Goal: Transaction & Acquisition: Purchase product/service

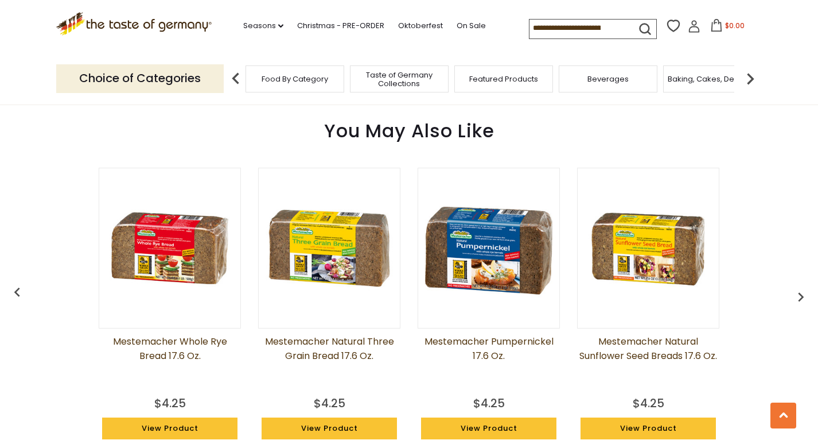
scroll to position [847, 0]
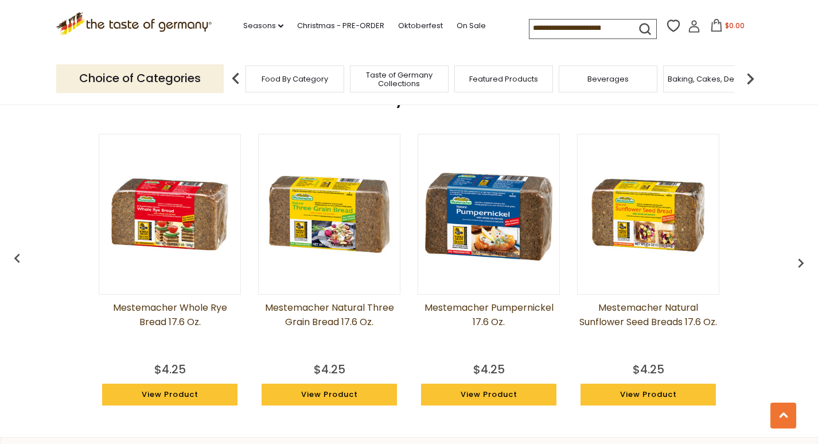
click at [670, 234] on img at bounding box center [648, 213] width 141 height 141
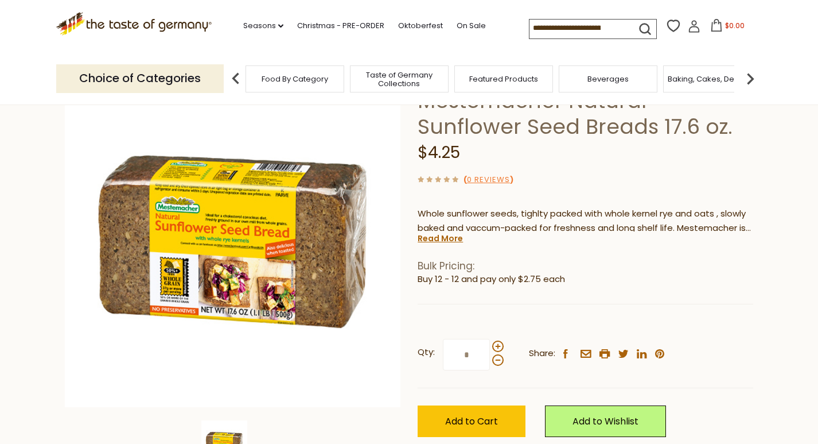
scroll to position [130, 0]
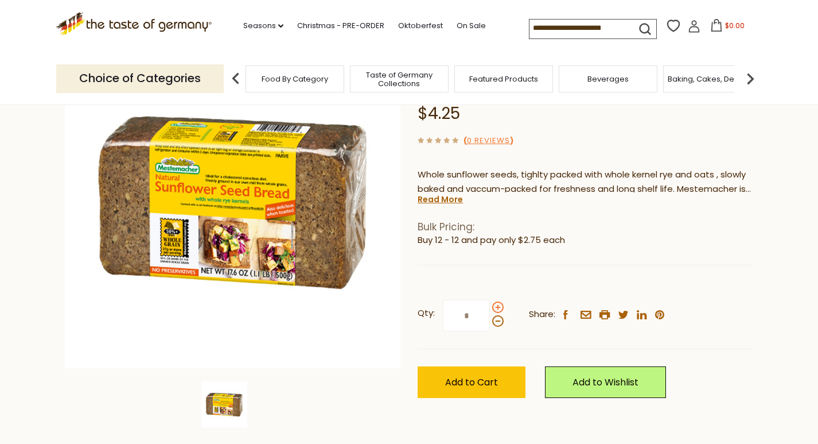
click at [496, 304] on span at bounding box center [497, 306] width 11 height 11
click at [490, 304] on input "*" at bounding box center [466, 316] width 47 height 32
click at [496, 304] on span at bounding box center [497, 306] width 11 height 11
click at [490, 304] on input "*" at bounding box center [466, 316] width 47 height 32
click at [497, 304] on span at bounding box center [497, 306] width 11 height 11
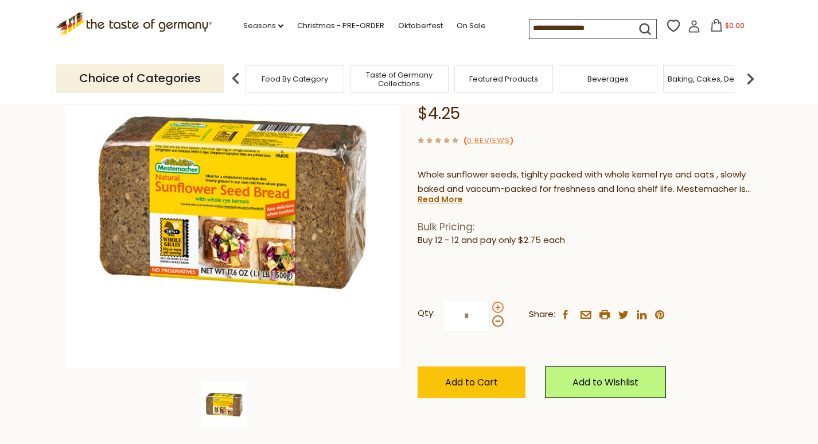
click at [490, 304] on input "*" at bounding box center [466, 316] width 47 height 32
click at [497, 304] on span at bounding box center [497, 306] width 11 height 11
click at [490, 304] on input "*" at bounding box center [466, 316] width 47 height 32
click at [497, 304] on span at bounding box center [497, 306] width 11 height 11
click at [490, 304] on input "*" at bounding box center [466, 316] width 47 height 32
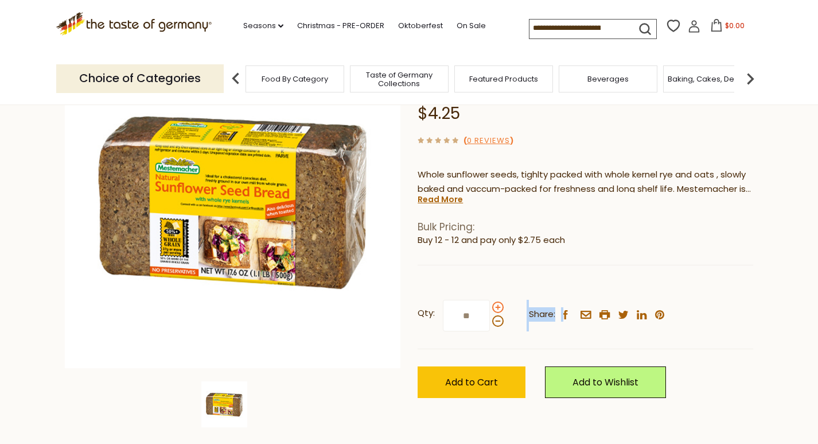
click at [497, 304] on span at bounding box center [497, 306] width 11 height 11
click at [490, 304] on input "**" at bounding box center [466, 316] width 47 height 32
click at [497, 304] on span at bounding box center [497, 306] width 11 height 11
click at [490, 304] on input "**" at bounding box center [466, 316] width 47 height 32
click at [498, 319] on span at bounding box center [497, 320] width 11 height 11
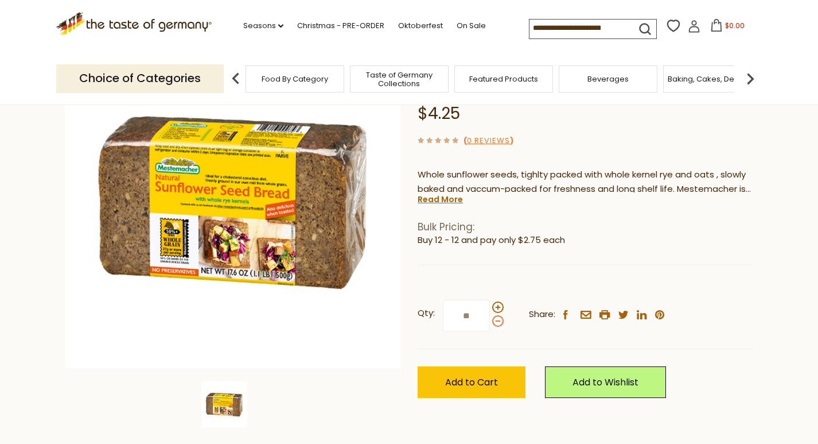
click at [490, 319] on input "**" at bounding box center [466, 316] width 47 height 32
click at [498, 319] on span at bounding box center [497, 320] width 11 height 11
click at [490, 319] on input "**" at bounding box center [466, 316] width 47 height 32
click at [501, 302] on span at bounding box center [497, 306] width 11 height 11
click at [490, 302] on input "**" at bounding box center [466, 316] width 47 height 32
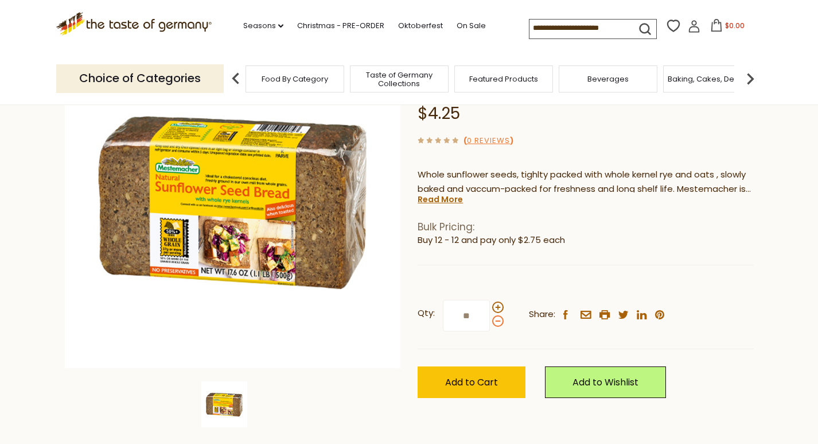
click at [498, 318] on span at bounding box center [497, 320] width 11 height 11
click at [490, 318] on input "**" at bounding box center [466, 316] width 47 height 32
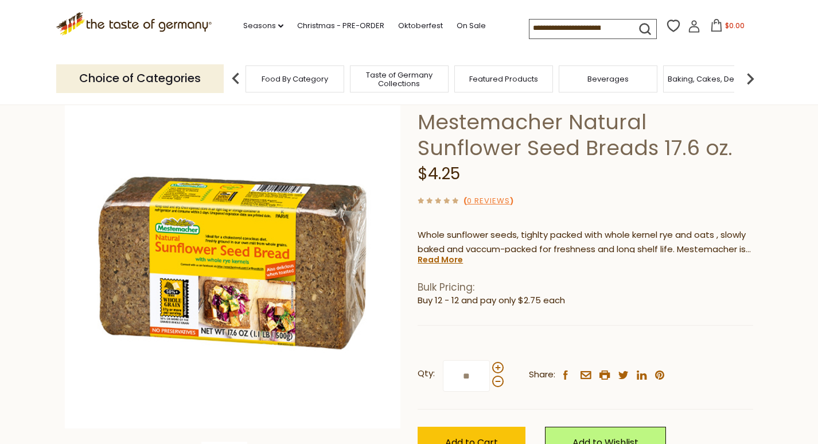
scroll to position [86, 0]
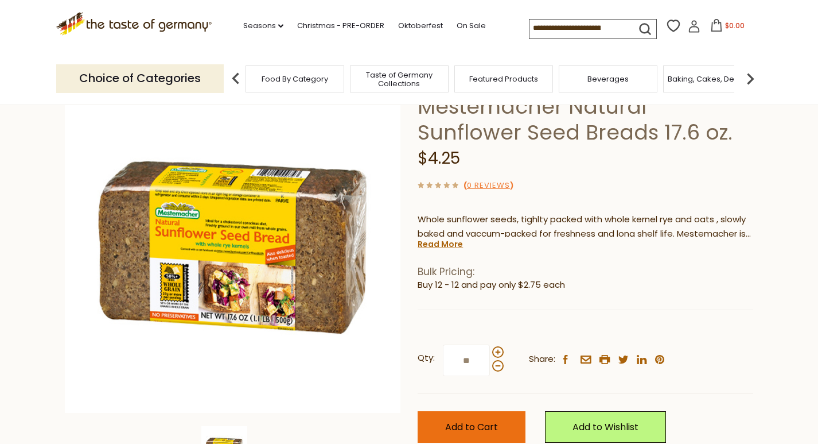
type input "**"
click at [498, 424] on span "Add to Cart" at bounding box center [471, 426] width 53 height 13
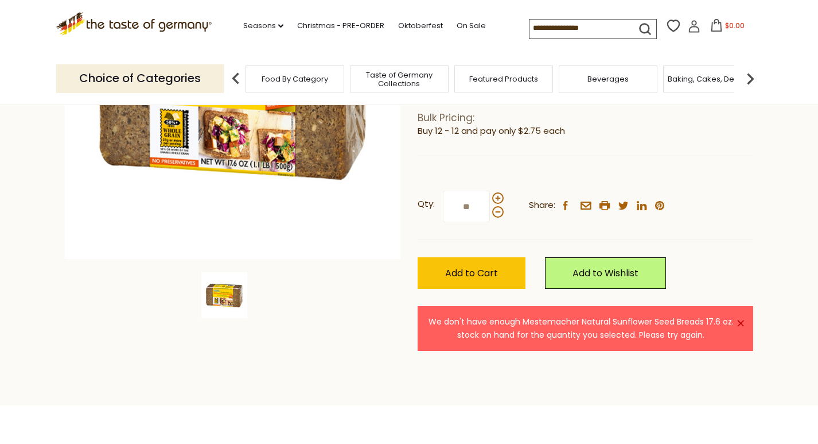
scroll to position [268, 0]
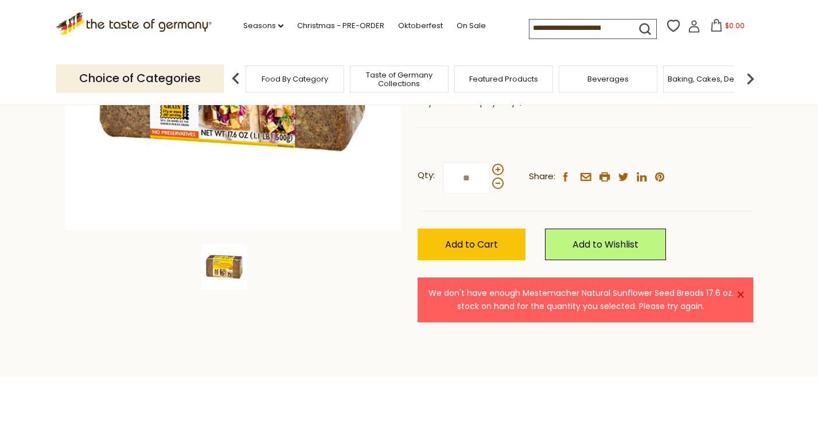
click at [742, 291] on link "×" at bounding box center [741, 294] width 7 height 7
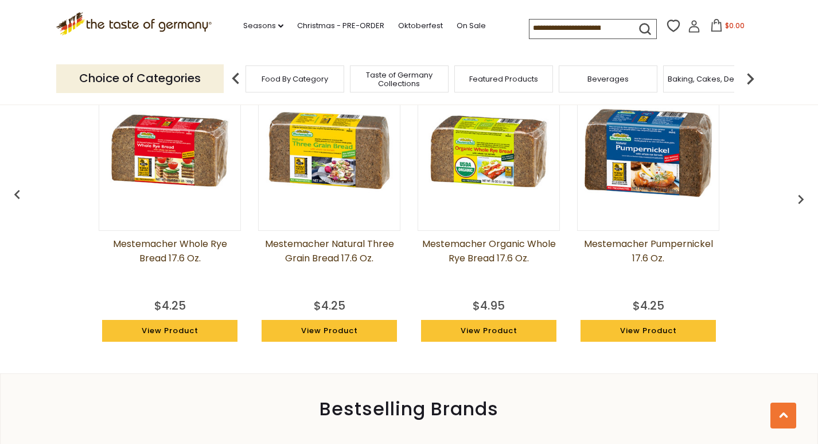
scroll to position [909, 0]
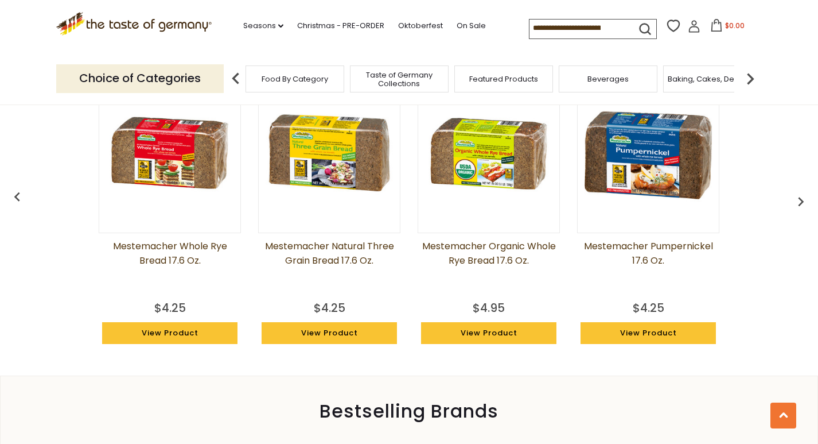
click at [178, 164] on img at bounding box center [169, 152] width 141 height 141
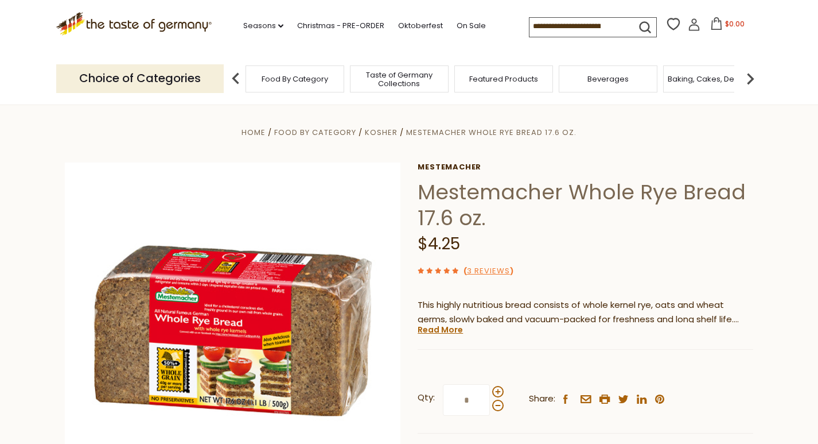
scroll to position [153, 0]
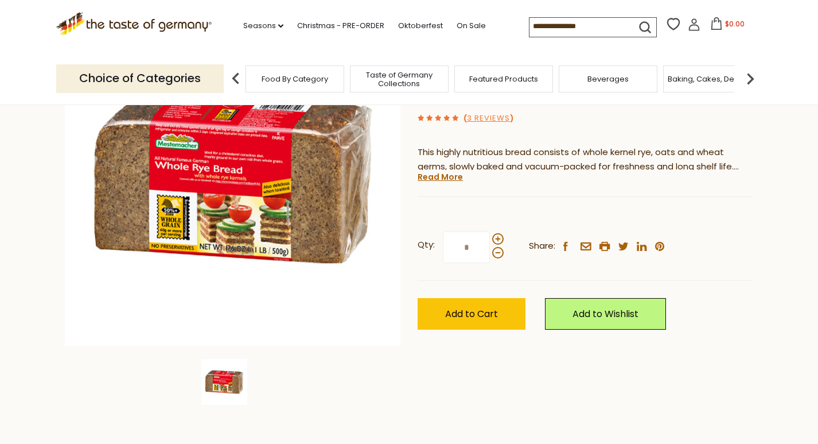
click at [477, 242] on input "*" at bounding box center [466, 247] width 47 height 32
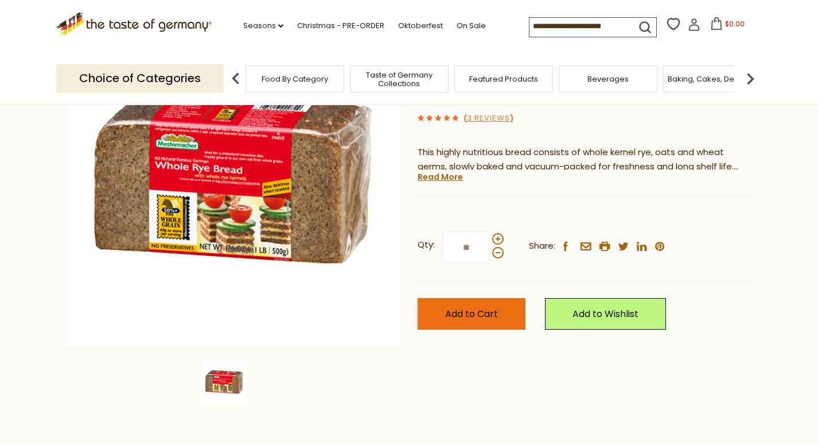
type input "**"
click at [456, 301] on button "Add to Cart" at bounding box center [472, 314] width 108 height 32
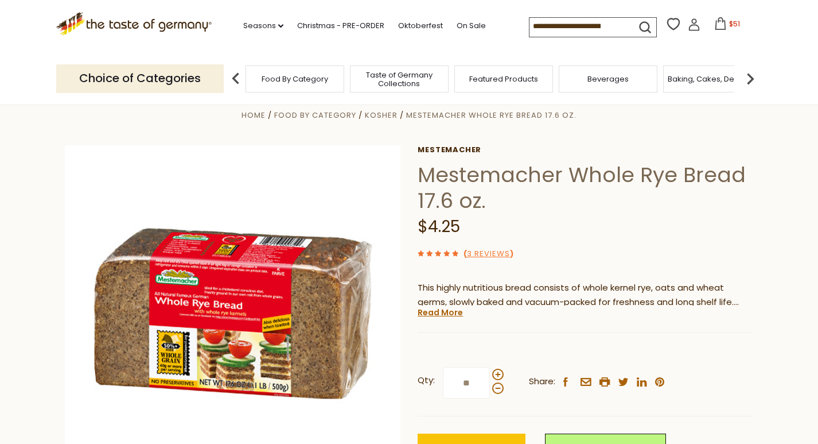
scroll to position [49, 0]
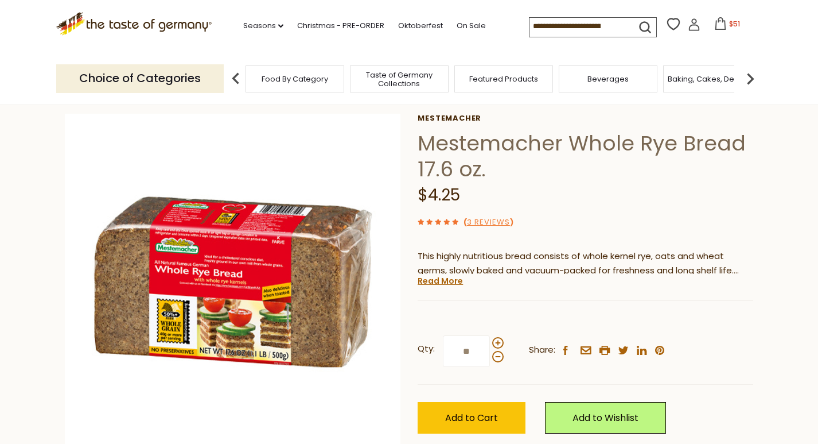
click at [730, 23] on span "$51" at bounding box center [735, 24] width 11 height 10
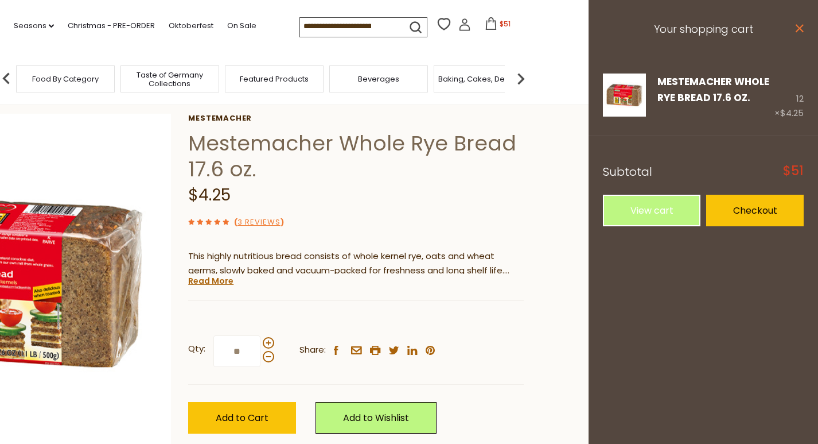
click at [800, 28] on icon at bounding box center [800, 28] width 8 height 8
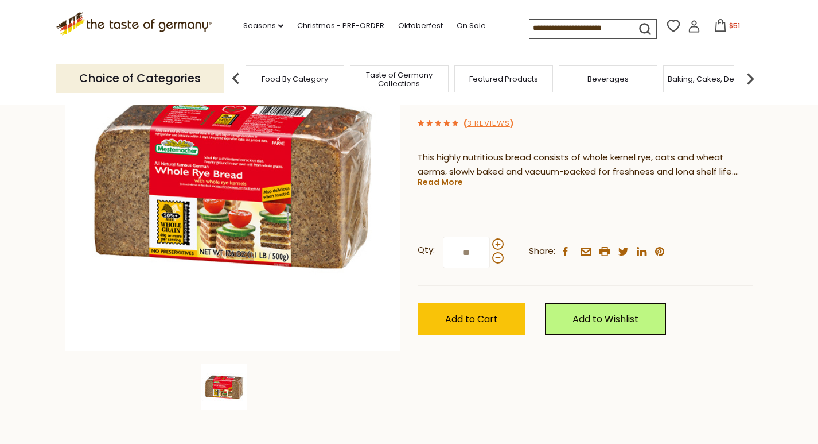
scroll to position [0, 0]
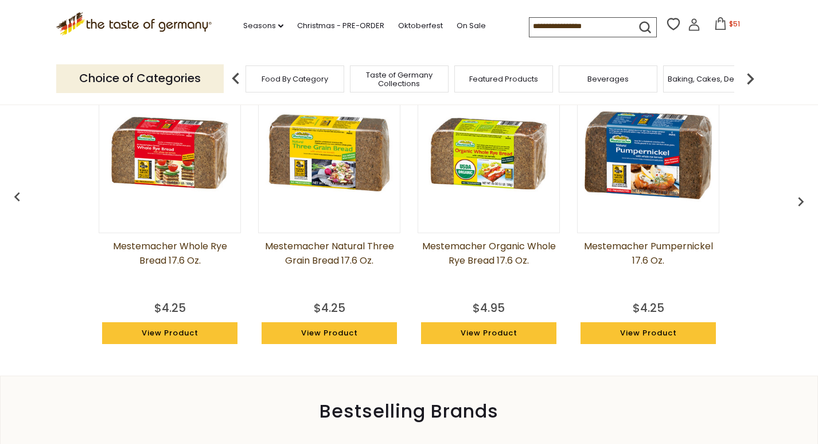
click at [473, 254] on link "Mestemacher Organic Whole Rye Bread 17.6 oz." at bounding box center [489, 267] width 142 height 57
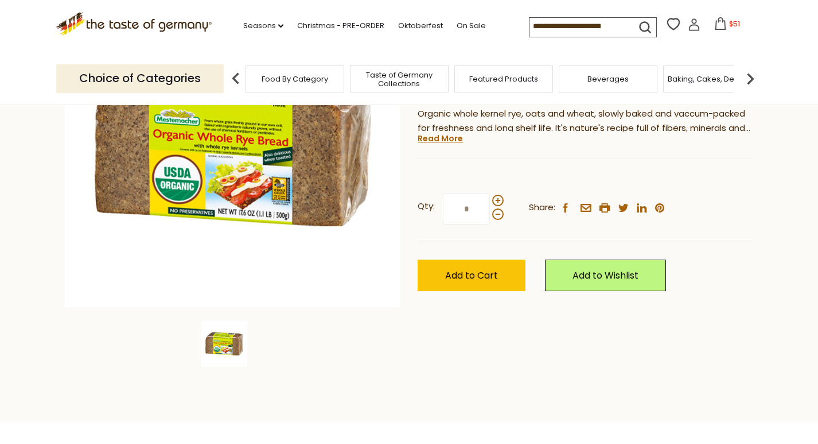
scroll to position [50, 0]
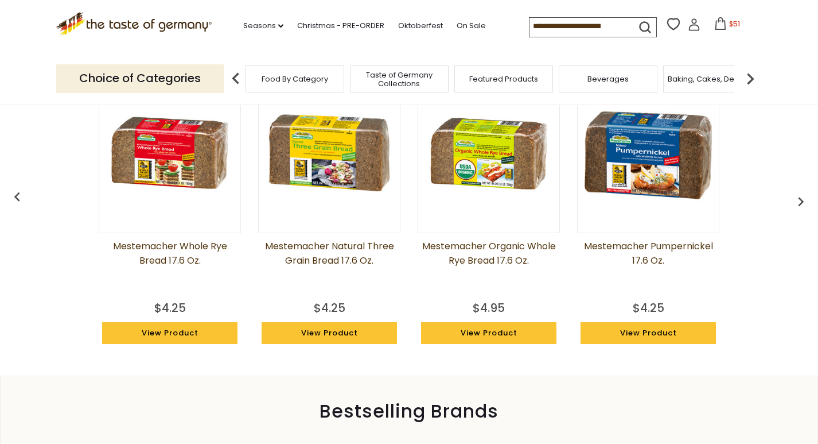
click at [347, 241] on link "Mestemacher Natural Three Grain Bread 17.6 oz." at bounding box center [329, 267] width 142 height 57
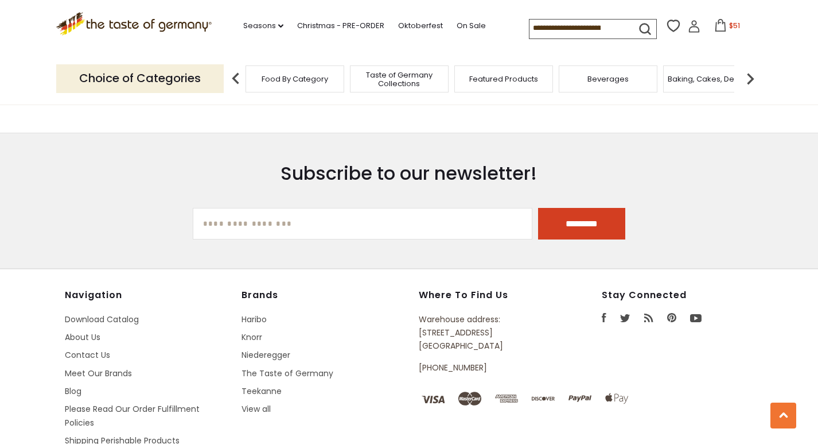
scroll to position [677, 0]
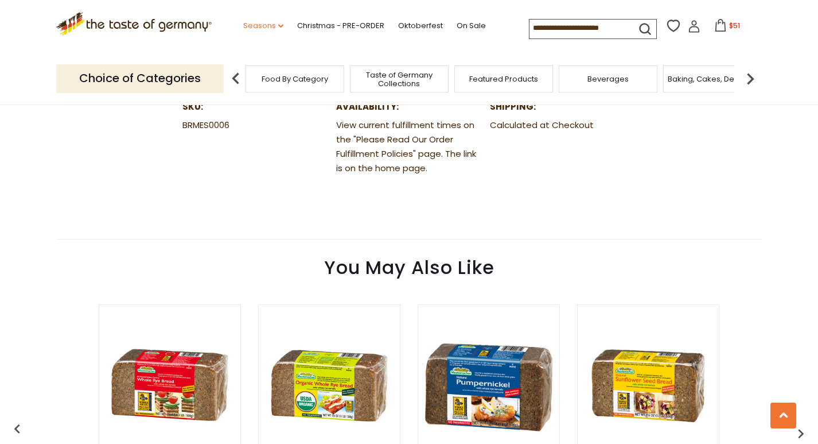
click at [246, 21] on link "Seasons dropdown_arrow" at bounding box center [263, 26] width 40 height 13
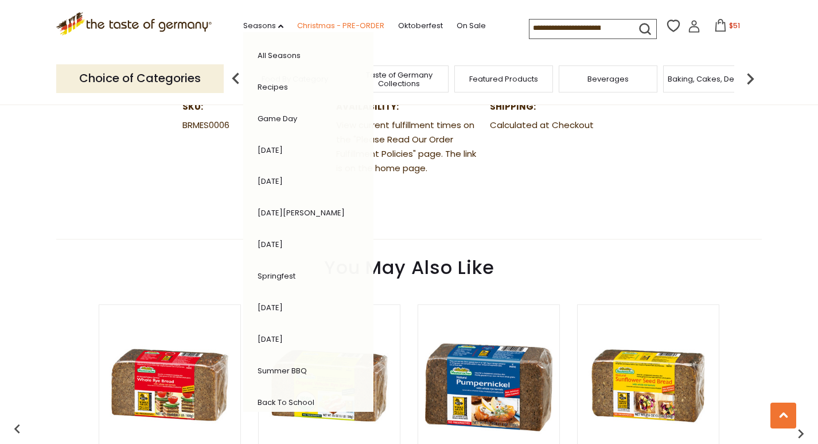
click at [297, 25] on link "Christmas - PRE-ORDER" at bounding box center [340, 26] width 87 height 13
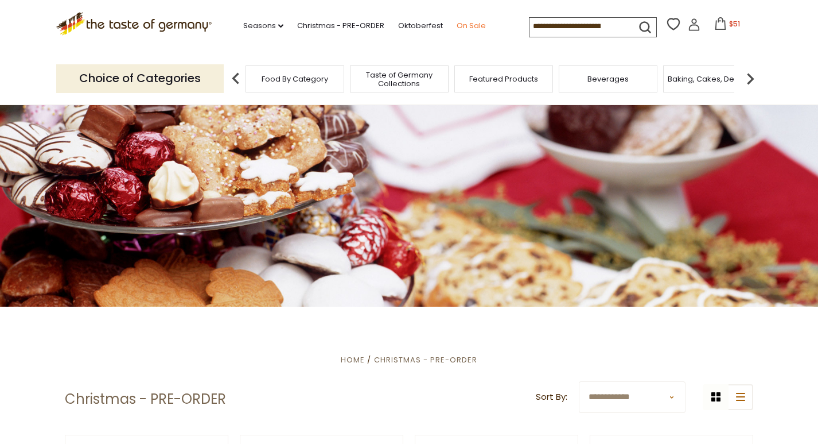
click at [457, 25] on link "On Sale" at bounding box center [471, 26] width 29 height 13
